Goal: Task Accomplishment & Management: Use online tool/utility

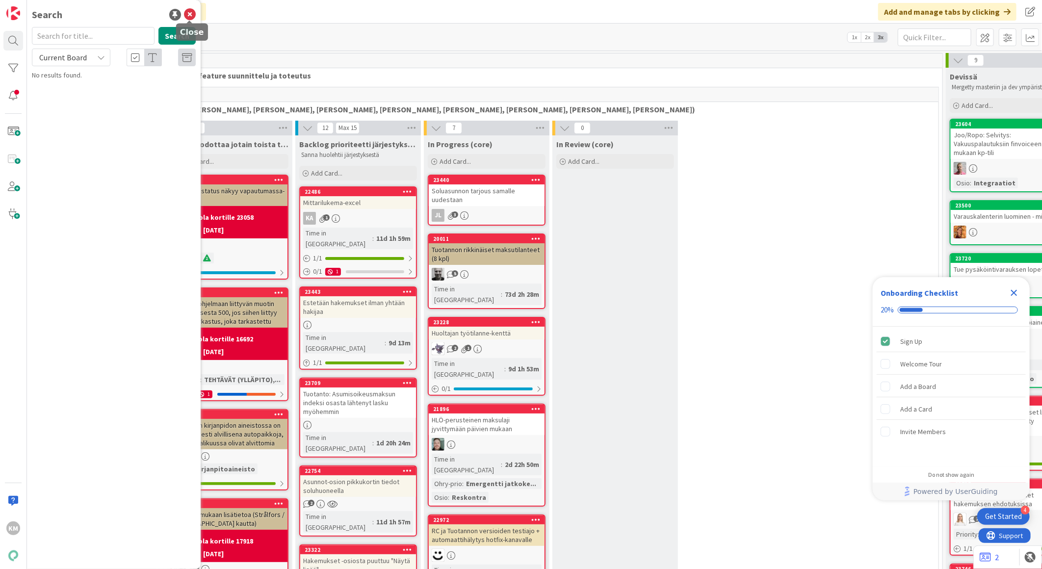
click at [187, 9] on icon at bounding box center [190, 15] width 12 height 12
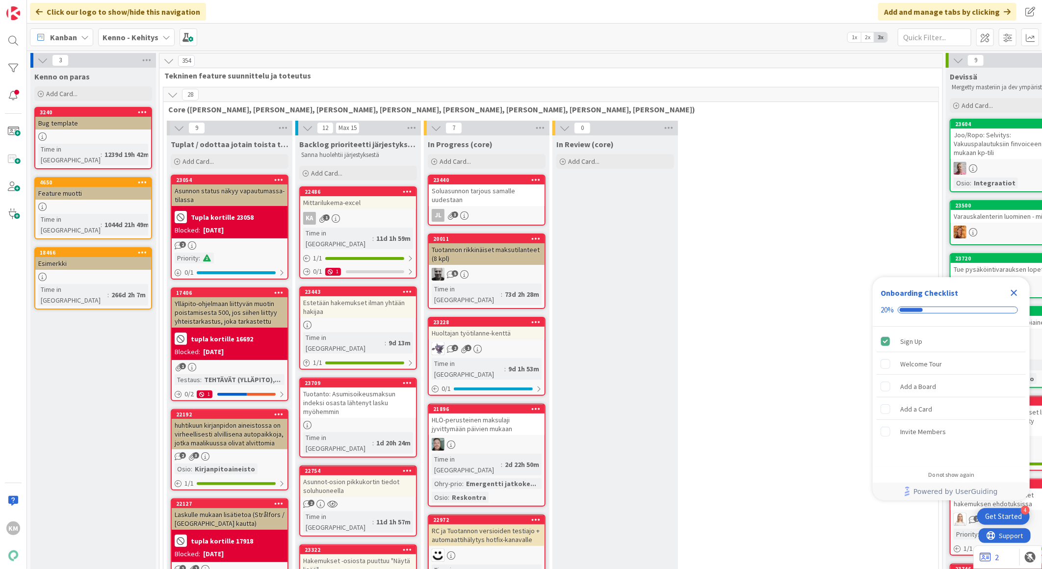
click at [167, 33] on icon at bounding box center [166, 37] width 8 height 8
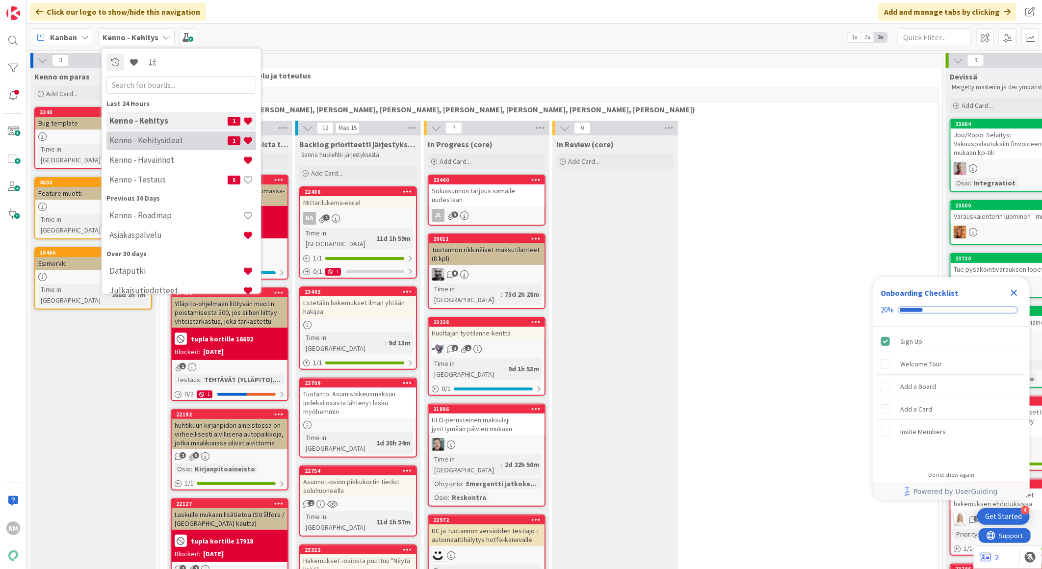
click at [163, 140] on h4 "Kenno - Kehitysideat" at bounding box center [168, 140] width 118 height 10
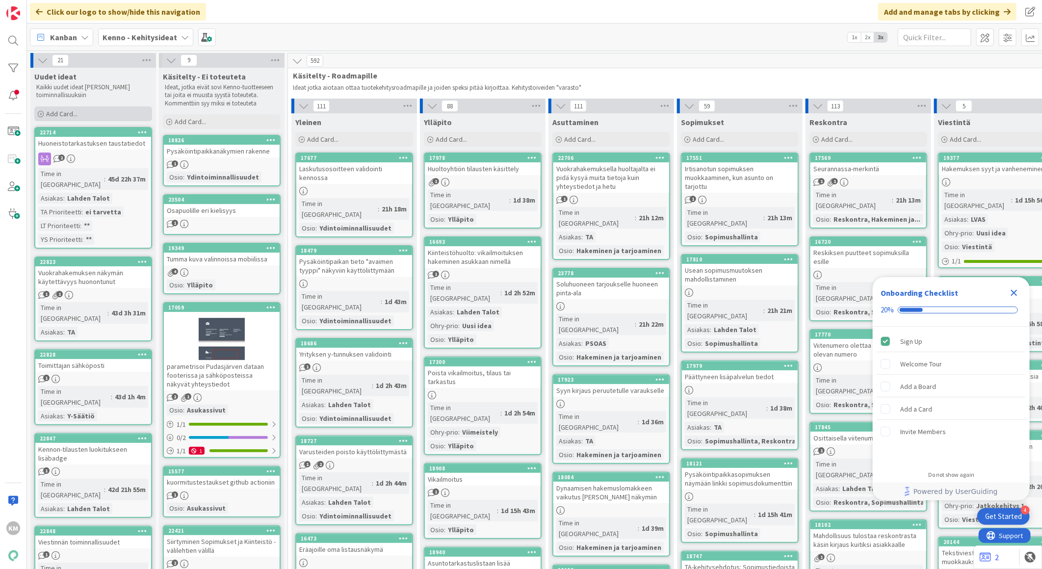
click at [85, 109] on div "Add Card..." at bounding box center [93, 113] width 118 height 15
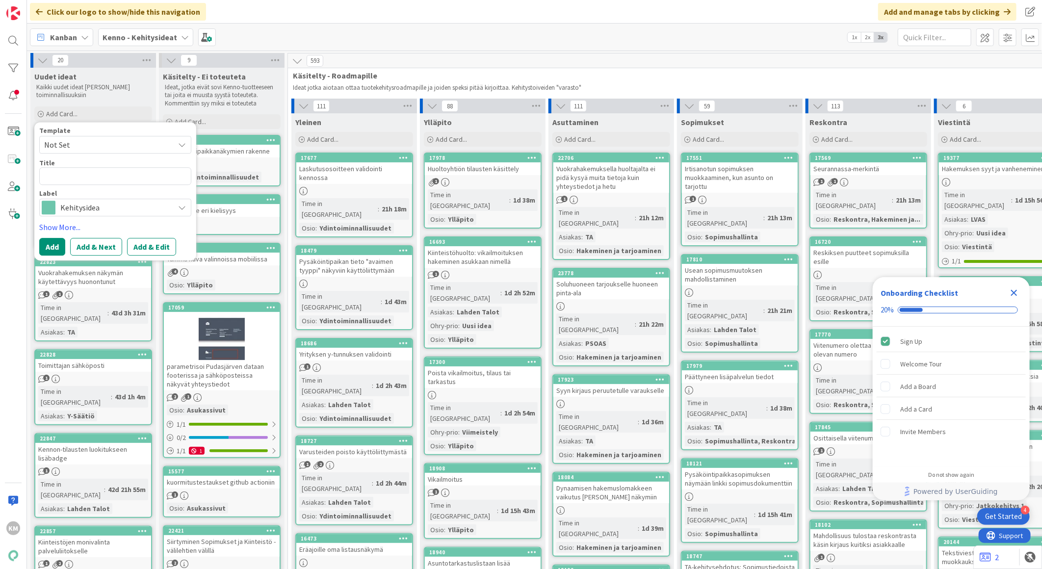
click at [171, 144] on span "Not Set" at bounding box center [115, 145] width 152 height 18
click at [125, 187] on span "Kennon uusi toiminnallisuus (korttipohja)" at bounding box center [123, 186] width 140 height 13
type textarea "x"
type textarea "Kennon uusi toiminnallisuus (korttipohja)"
click at [153, 246] on button "Add & Edit" at bounding box center [151, 247] width 49 height 18
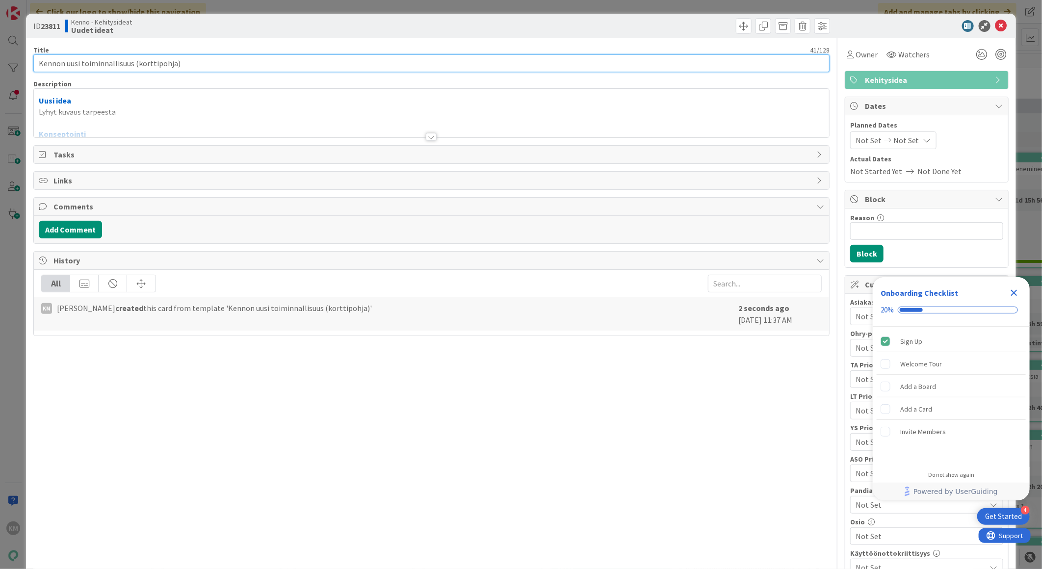
drag, startPoint x: 170, startPoint y: 60, endPoint x: 74, endPoint y: 70, distance: 96.1
click at [35, 54] on input "Kennon uusi toiminnallisuus (korttipohja)" at bounding box center [431, 63] width 796 height 18
paste input "Hakemuksen virhetilanteista useampi virhekoodi"
type input "Hakemuksen virhetilanteista useampi virhekoodi"
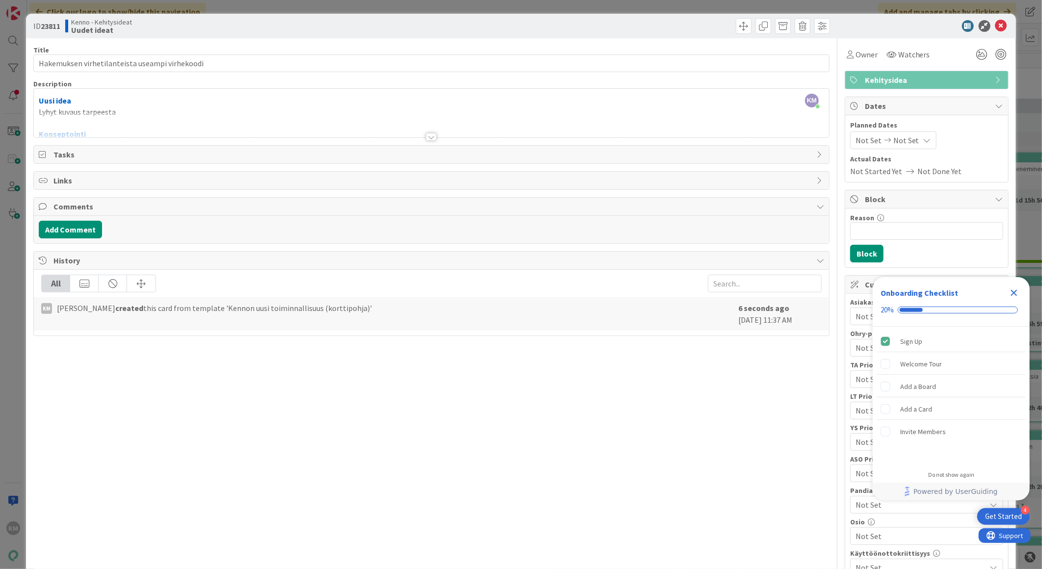
click at [130, 105] on div "KM [PERSON_NAME] just joined Uusi idea Lyhyt kuvaus tarpeesta Konseptointi Liik…" at bounding box center [431, 113] width 795 height 49
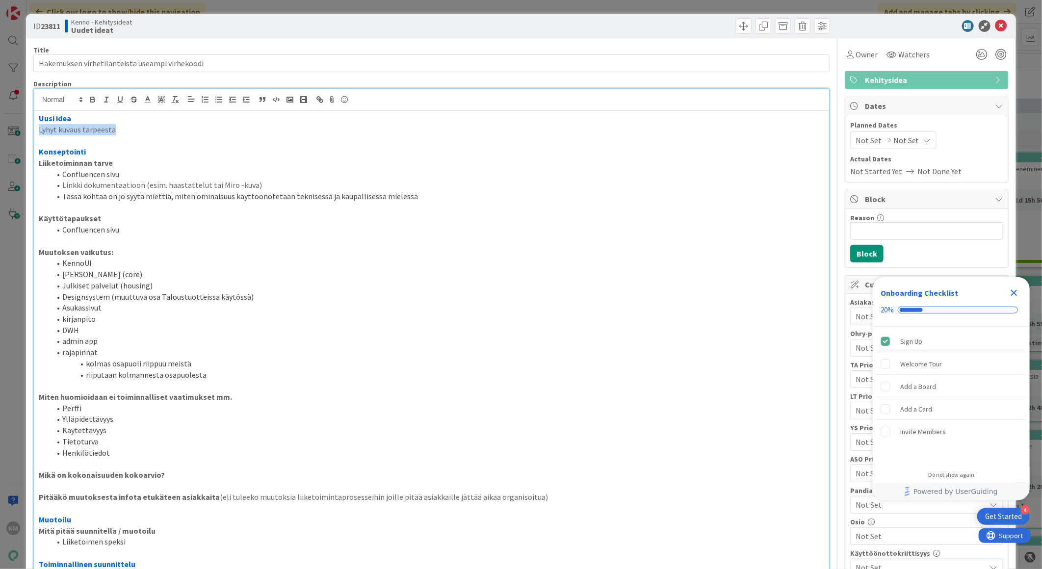
drag, startPoint x: 128, startPoint y: 129, endPoint x: 22, endPoint y: 129, distance: 106.4
click at [22, 129] on div "ID 23811 Kenno - Kehitysideat Uudet ideat Title 46 / 128 Hakemuksen virhetilant…" at bounding box center [521, 284] width 1042 height 569
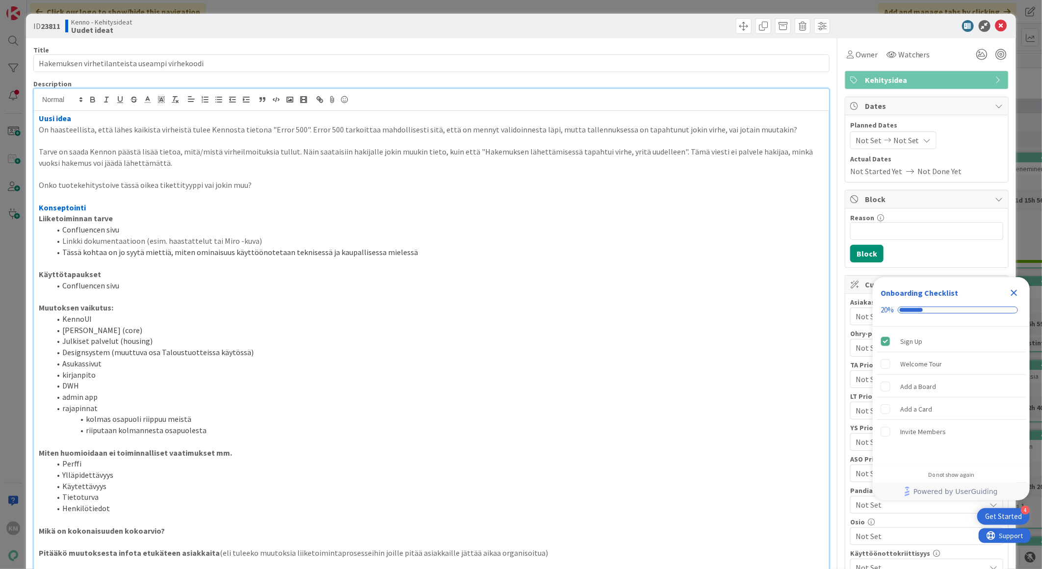
click at [39, 155] on p "Tarve on saada Kennon päästä lisää tietoa, mitä/mistä virheilmoituksia tullut. …" at bounding box center [431, 157] width 785 height 22
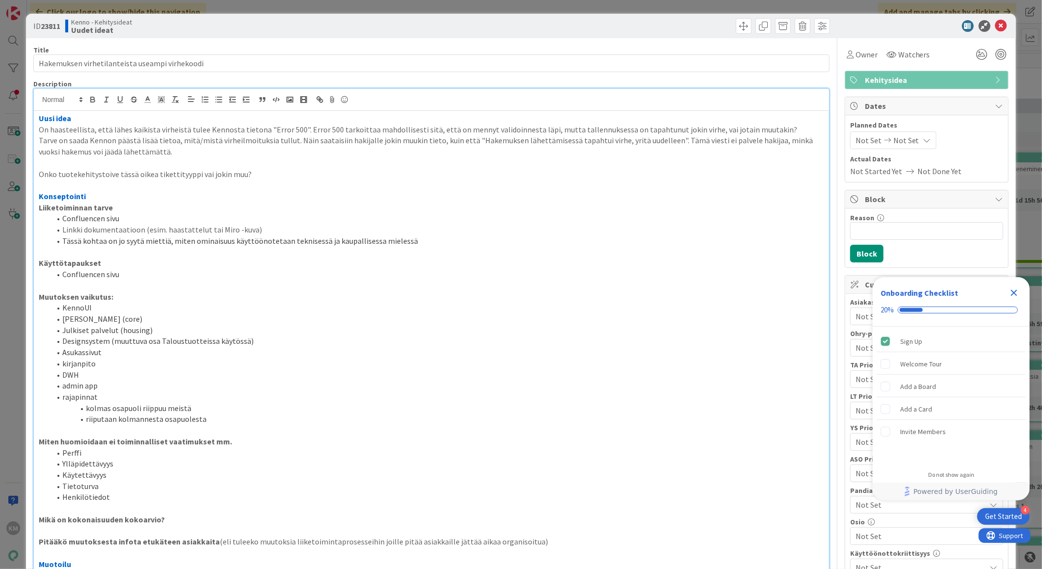
click at [35, 175] on div "Uusi idea On haasteellista, että lähes kaikista virheistä tulee Kennosta tieton…" at bounding box center [431, 434] width 795 height 647
drag, startPoint x: 245, startPoint y: 175, endPoint x: 58, endPoint y: 164, distance: 187.7
click at [58, 164] on div "Uusi idea On haasteellista, että lähes kaikista virheistä tulee Kennosta tieton…" at bounding box center [431, 434] width 795 height 647
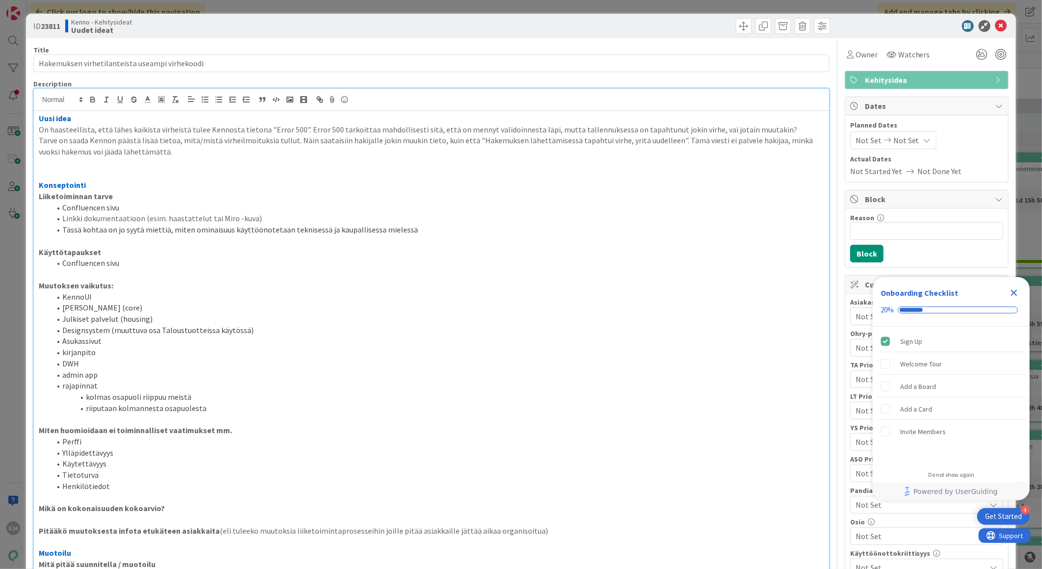
click at [154, 130] on p "On haasteellista, että lähes kaikista virheistä tulee Kennosta tietona "Error 5…" at bounding box center [431, 129] width 785 height 11
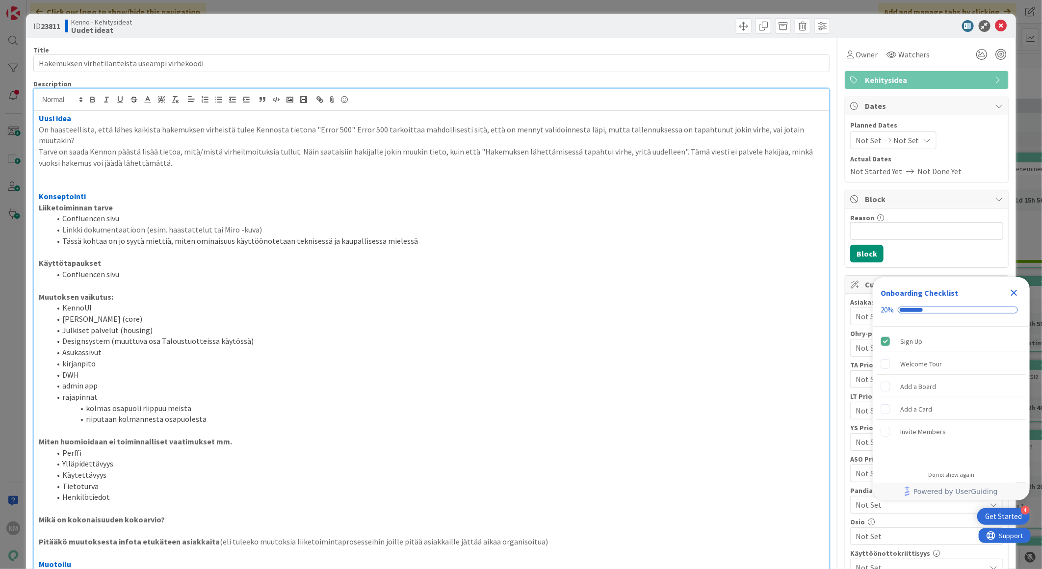
click at [1018, 292] on icon "Close Checklist" at bounding box center [1014, 293] width 12 height 12
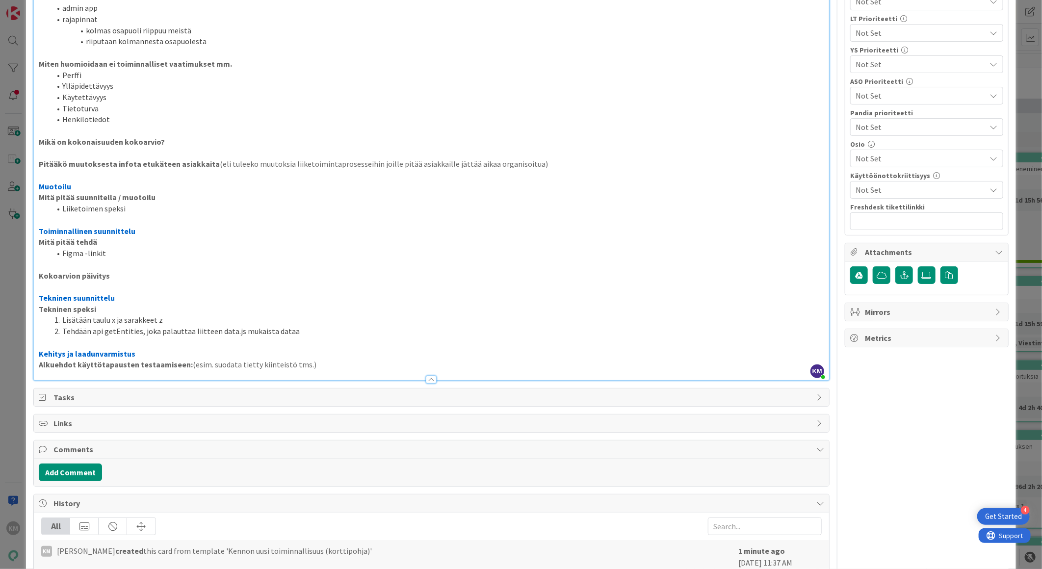
scroll to position [398, 0]
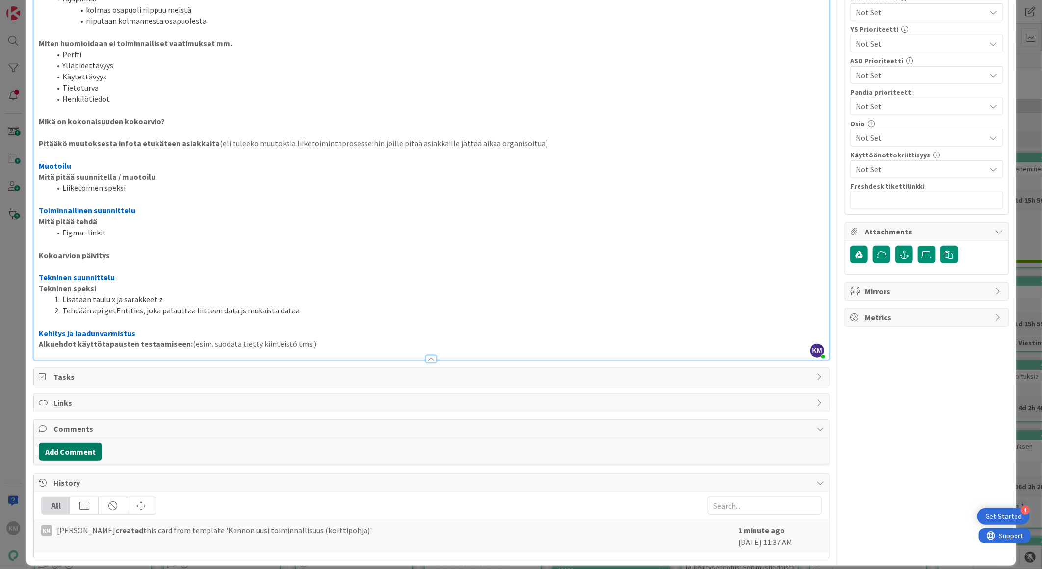
click at [86, 443] on button "Add Comment" at bounding box center [70, 452] width 63 height 18
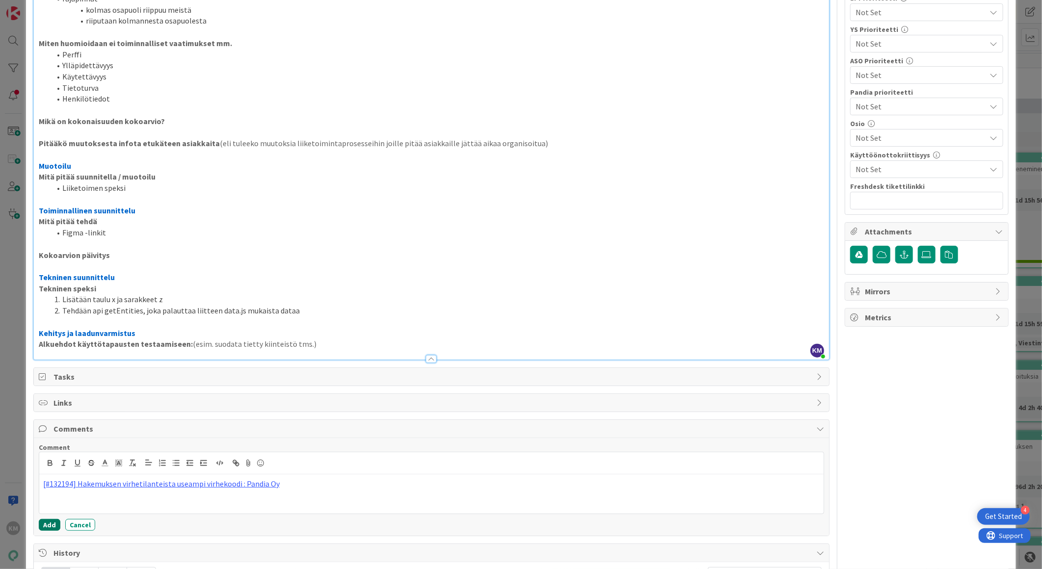
click at [52, 519] on button "Add" at bounding box center [50, 525] width 22 height 12
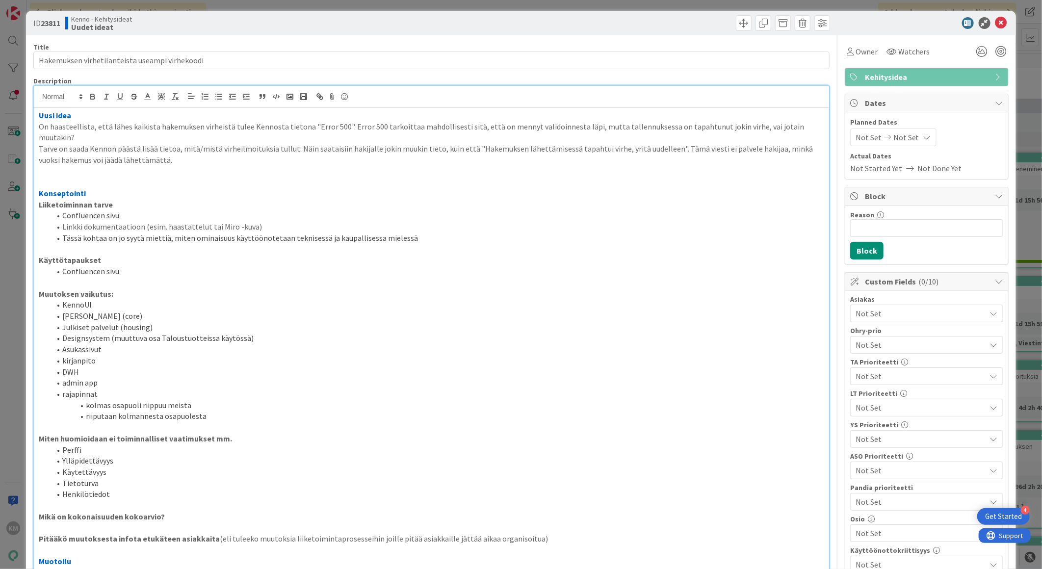
scroll to position [0, 0]
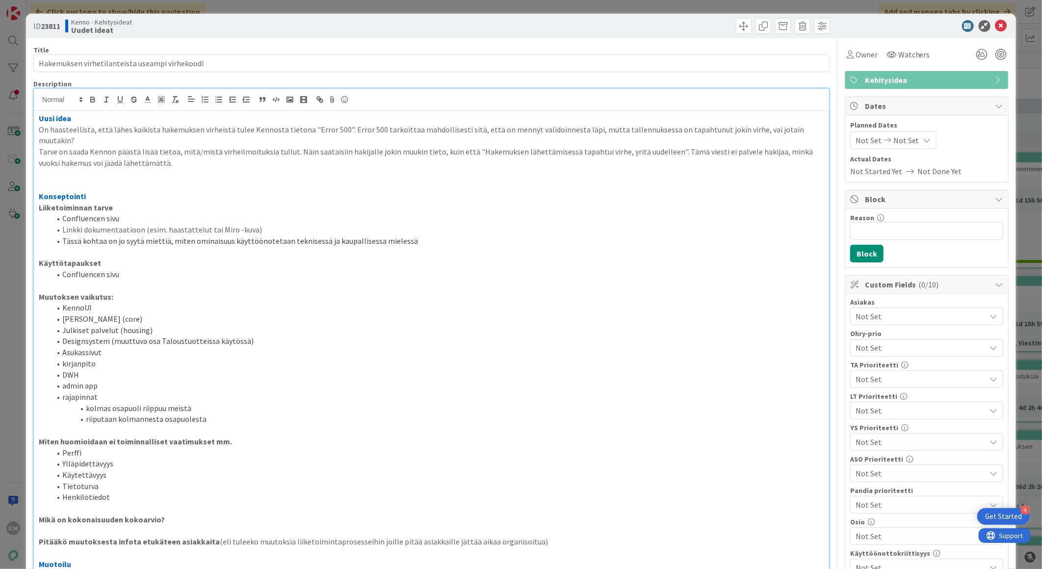
click at [49, 25] on b "23811" at bounding box center [51, 26] width 20 height 10
copy b "23811"
